Goal: Task Accomplishment & Management: Understand process/instructions

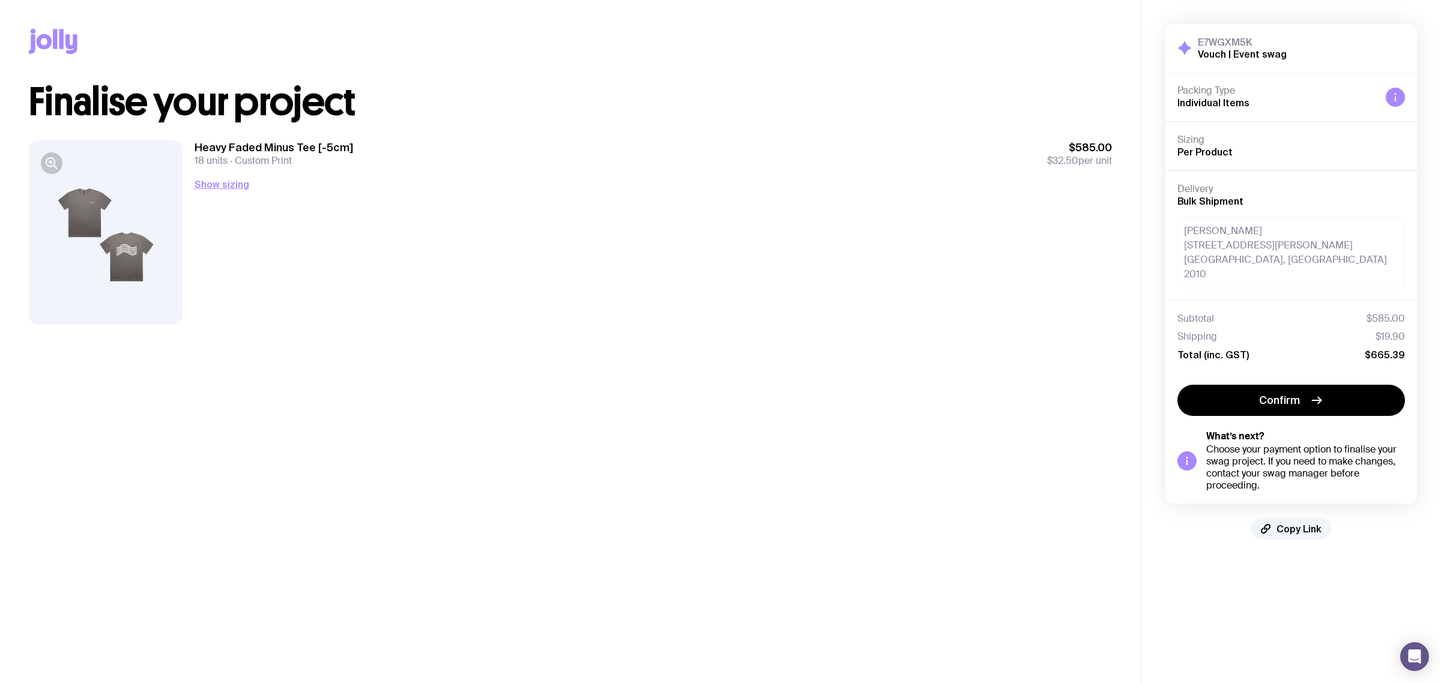
click at [374, 253] on div "Heavy Faded Minus Tee [-5cm] 18 units Custom Print $585.00 $32.50 per unit Show…" at bounding box center [653, 233] width 917 height 184
click at [674, 241] on div "Heavy Faded Minus Tee [-5cm] 18 units Custom Print $585.00 $32.50 per unit Show…" at bounding box center [653, 233] width 917 height 184
click at [1272, 259] on div "[PERSON_NAME] [STREET_ADDRESS][PERSON_NAME] 2010" at bounding box center [1291, 252] width 228 height 71
click at [1296, 518] on button "Copy Link" at bounding box center [1291, 529] width 80 height 22
click at [880, 592] on main "Copy Link Finalise your project Heavy Faded Minus Tee [-5cm] 18 units Custom Pr…" at bounding box center [570, 341] width 1141 height 683
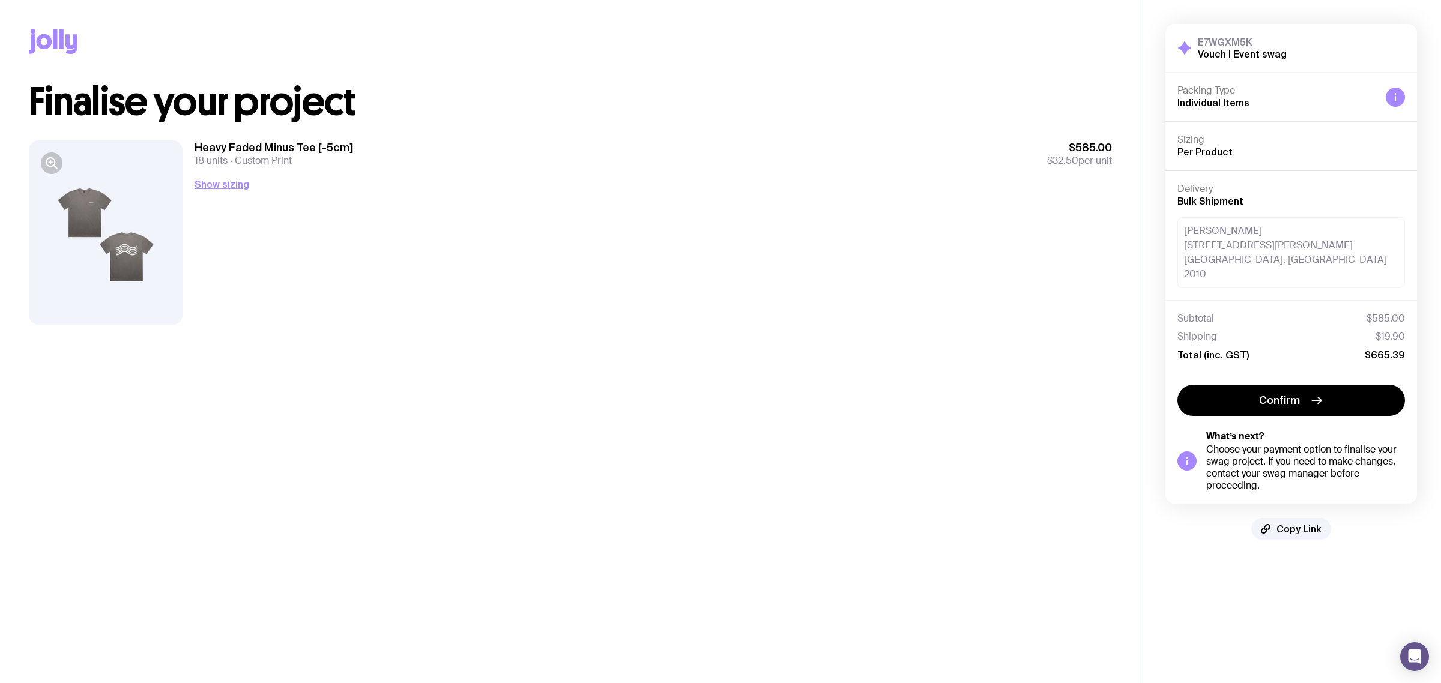
click at [724, 487] on main "Copy Link Finalise your project Heavy Faded Minus Tee [-5cm] 18 units Custom Pr…" at bounding box center [570, 341] width 1141 height 683
click at [875, 229] on div "Heavy Faded Minus Tee [-5cm] 18 units Custom Print $585.00 $32.50 per unit Show…" at bounding box center [653, 233] width 917 height 184
click at [874, 306] on div "Heavy Faded Minus Tee [-5cm] 18 units Custom Print $585.00 $32.50 per unit Show…" at bounding box center [653, 233] width 917 height 184
click at [785, 262] on div "Heavy Faded Minus Tee [-5cm] 18 units Custom Print $585.00 $32.50 per unit Show…" at bounding box center [653, 233] width 917 height 184
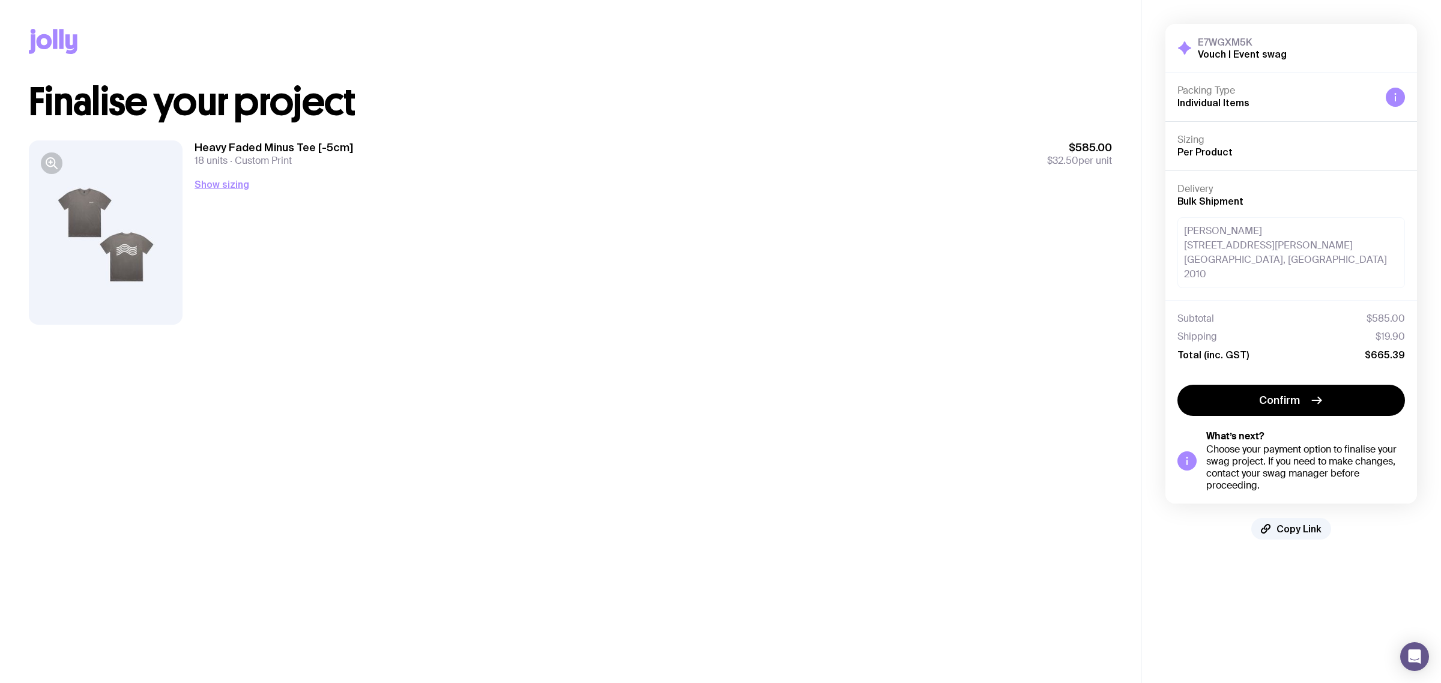
click at [785, 262] on div "Heavy Faded Minus Tee [-5cm] 18 units Custom Print $585.00 $32.50 per unit Show…" at bounding box center [653, 233] width 917 height 184
click at [830, 277] on div "Heavy Faded Minus Tee [-5cm] 18 units Custom Print $585.00 $32.50 per unit Show…" at bounding box center [653, 233] width 917 height 184
